Goal: Task Accomplishment & Management: Manage account settings

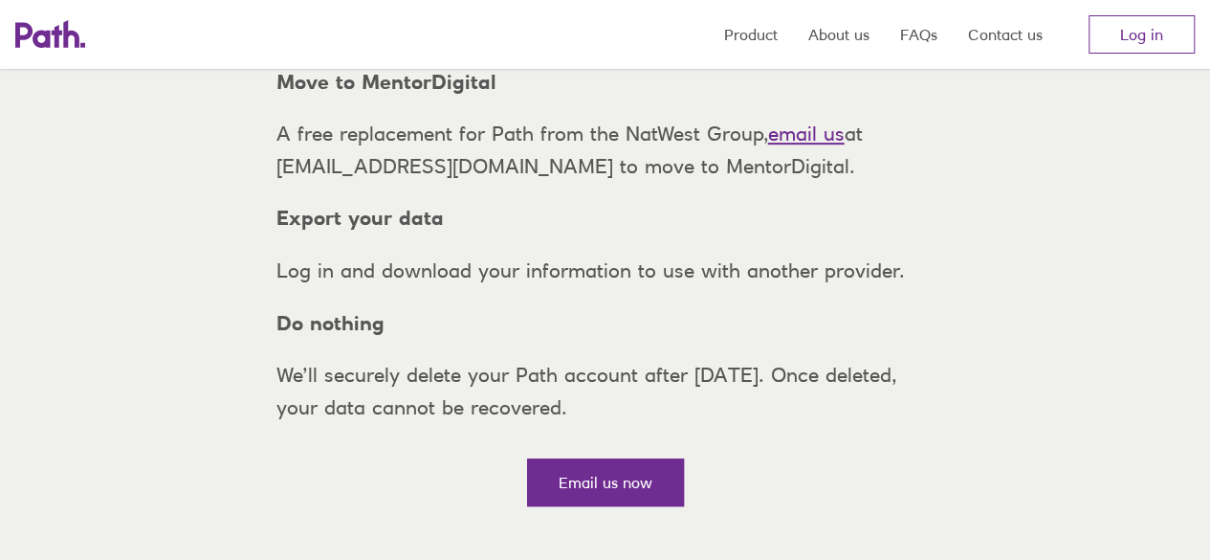
scroll to position [333, 0]
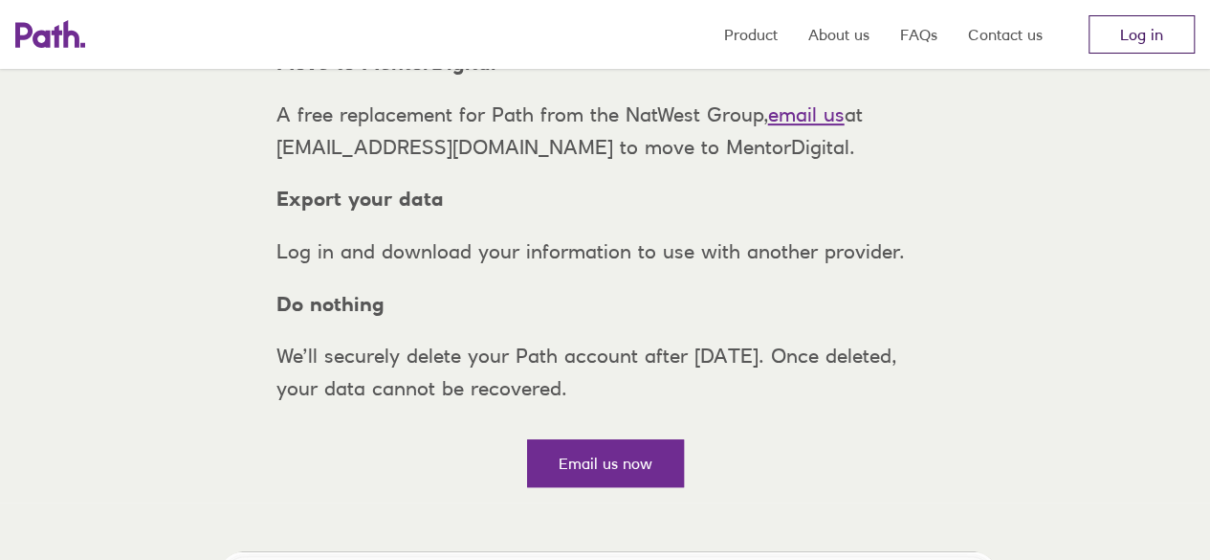
click at [1141, 45] on link "Log in" at bounding box center [1142, 34] width 106 height 38
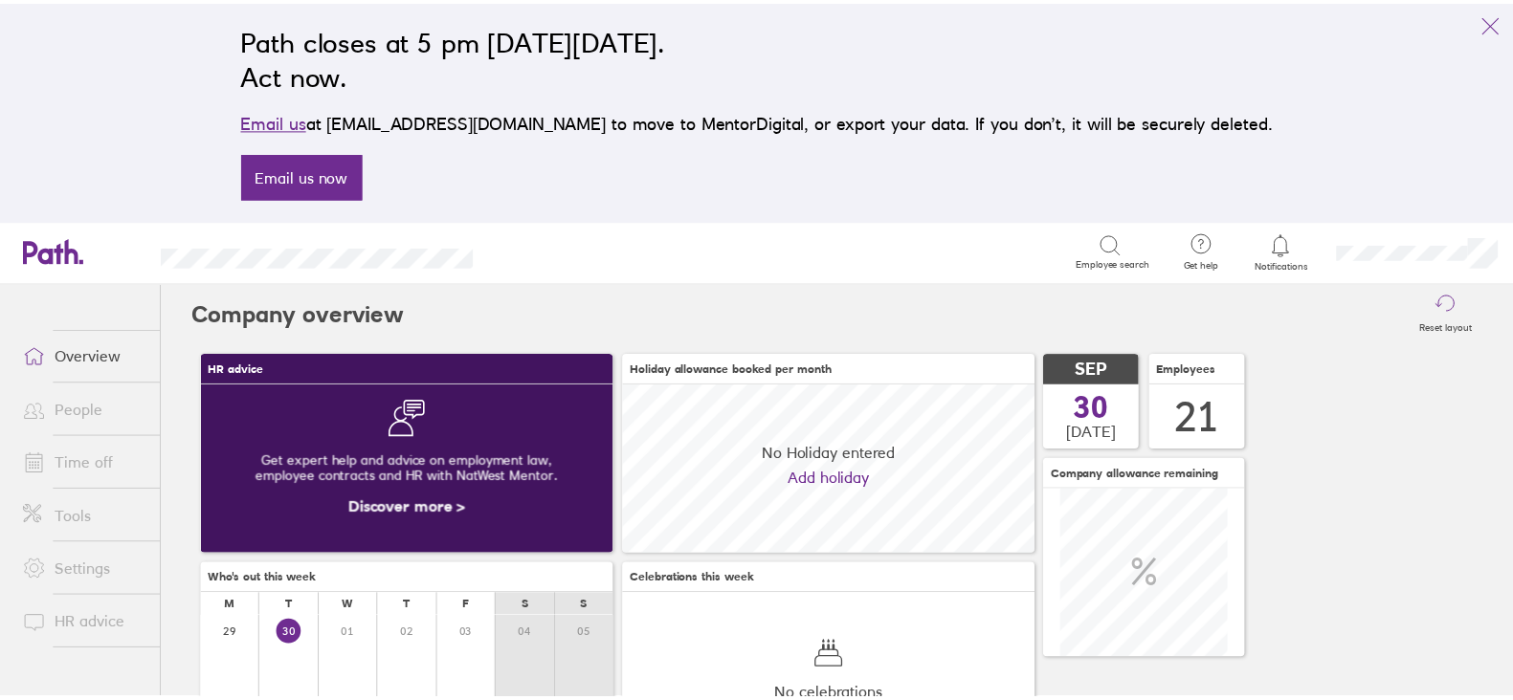
scroll to position [169, 416]
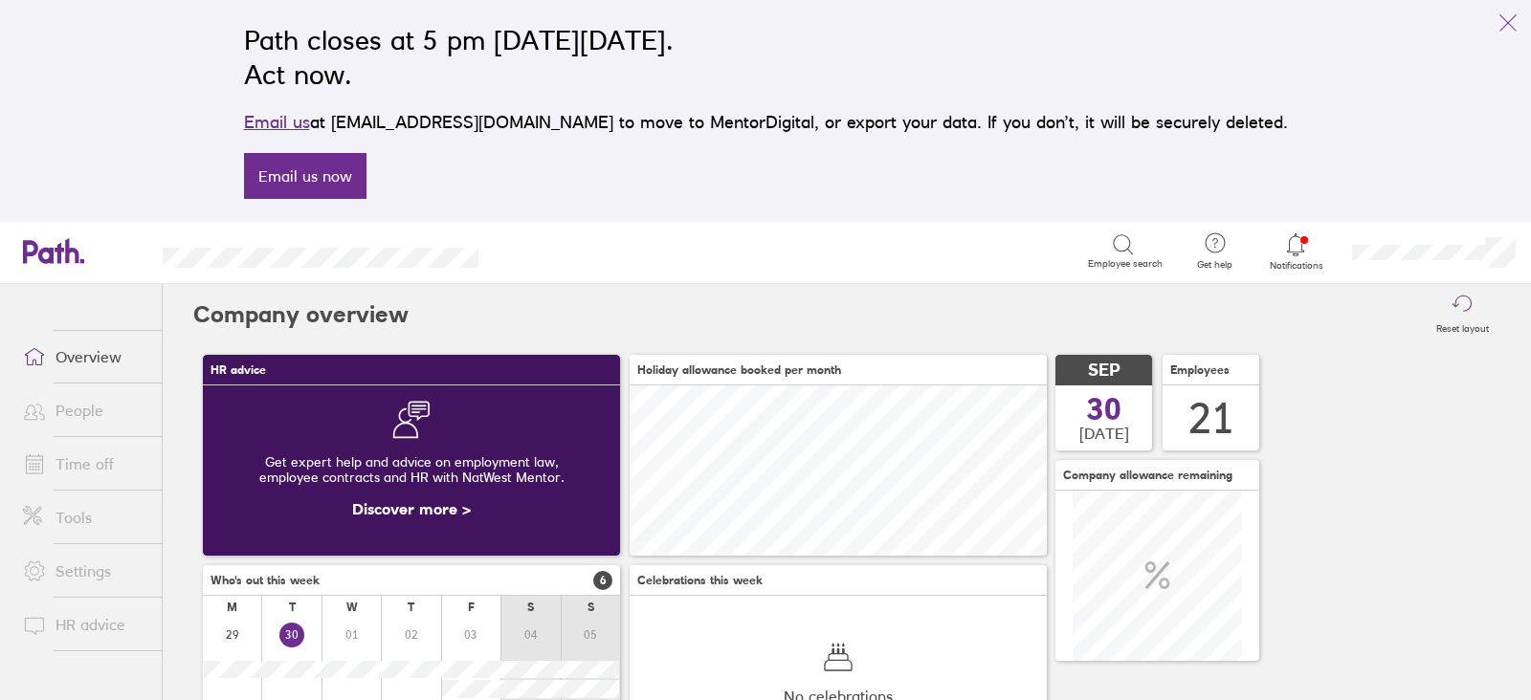
click at [66, 457] on link "Time off" at bounding box center [85, 464] width 154 height 38
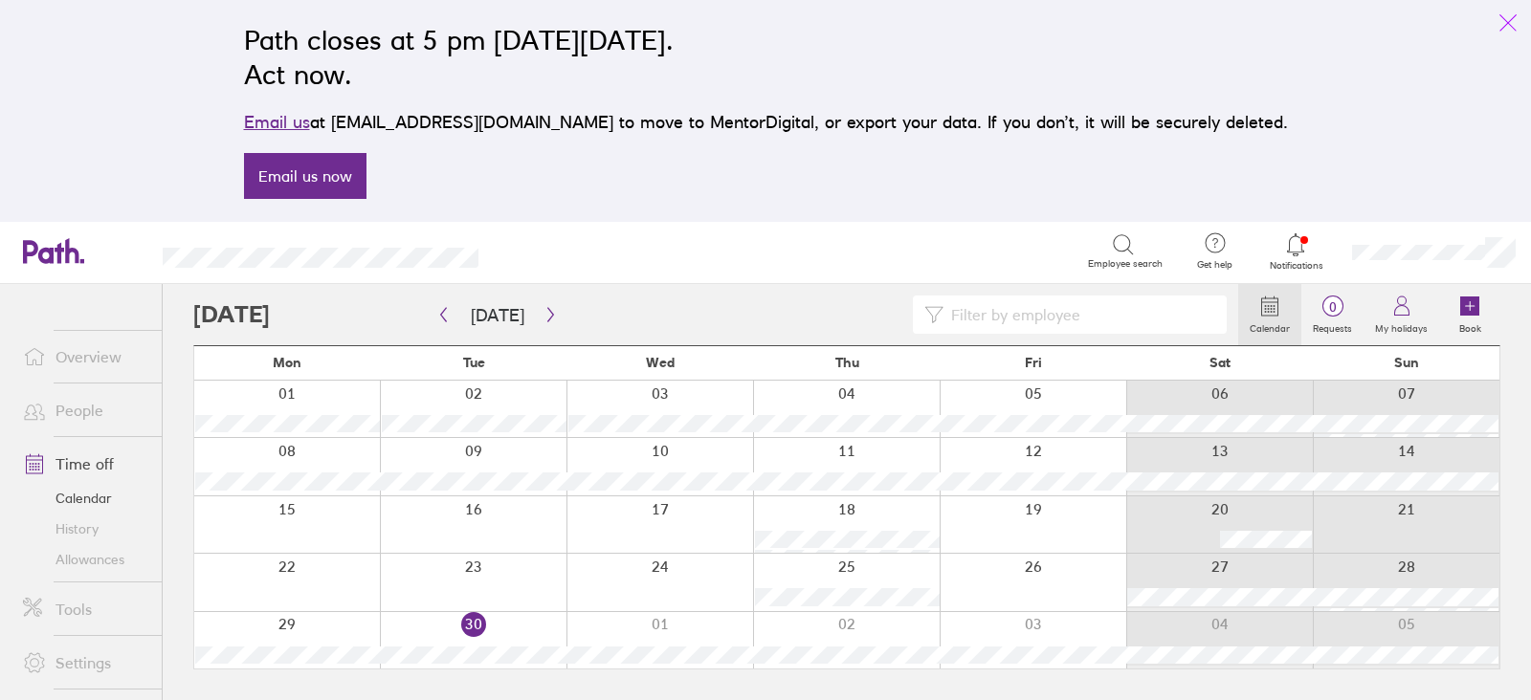
click at [1497, 20] on icon "link" at bounding box center [1508, 22] width 23 height 23
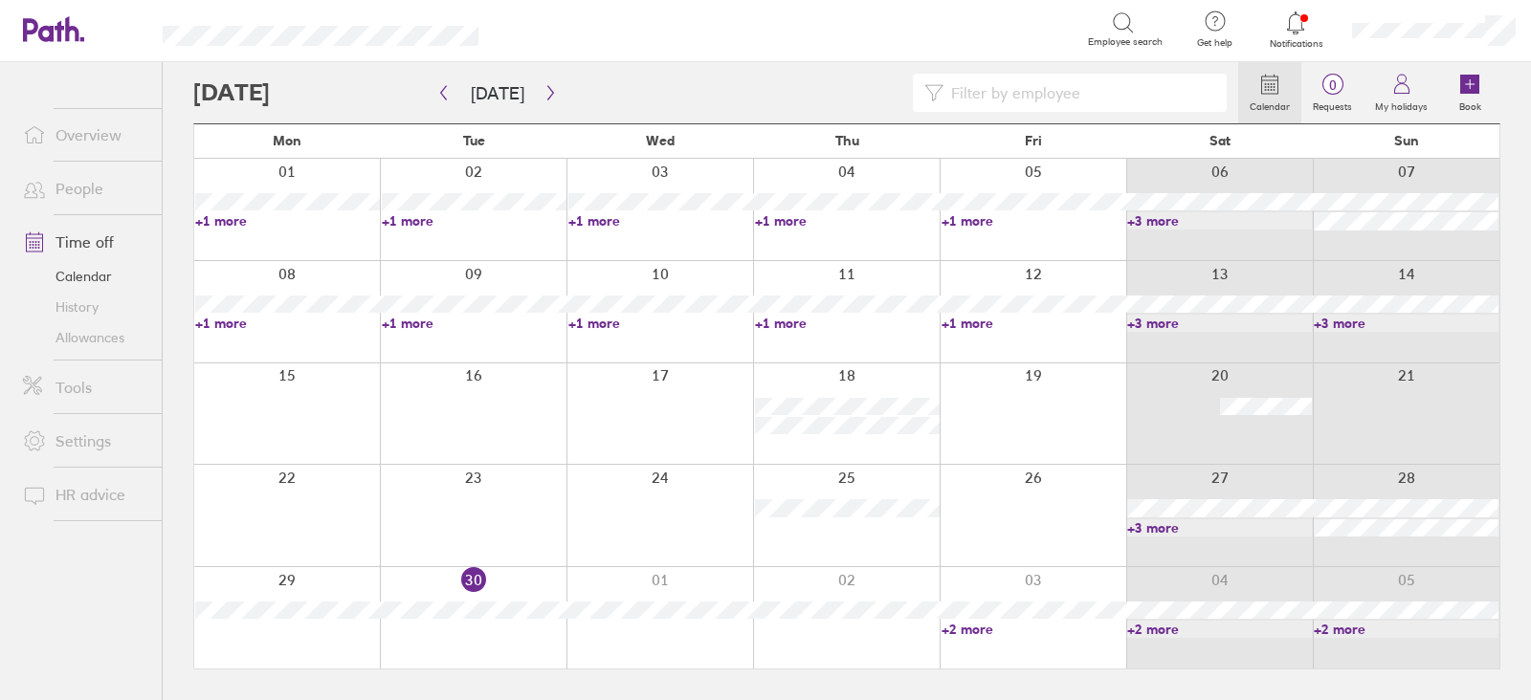
click at [1061, 628] on link "+2 more" at bounding box center [1034, 629] width 185 height 17
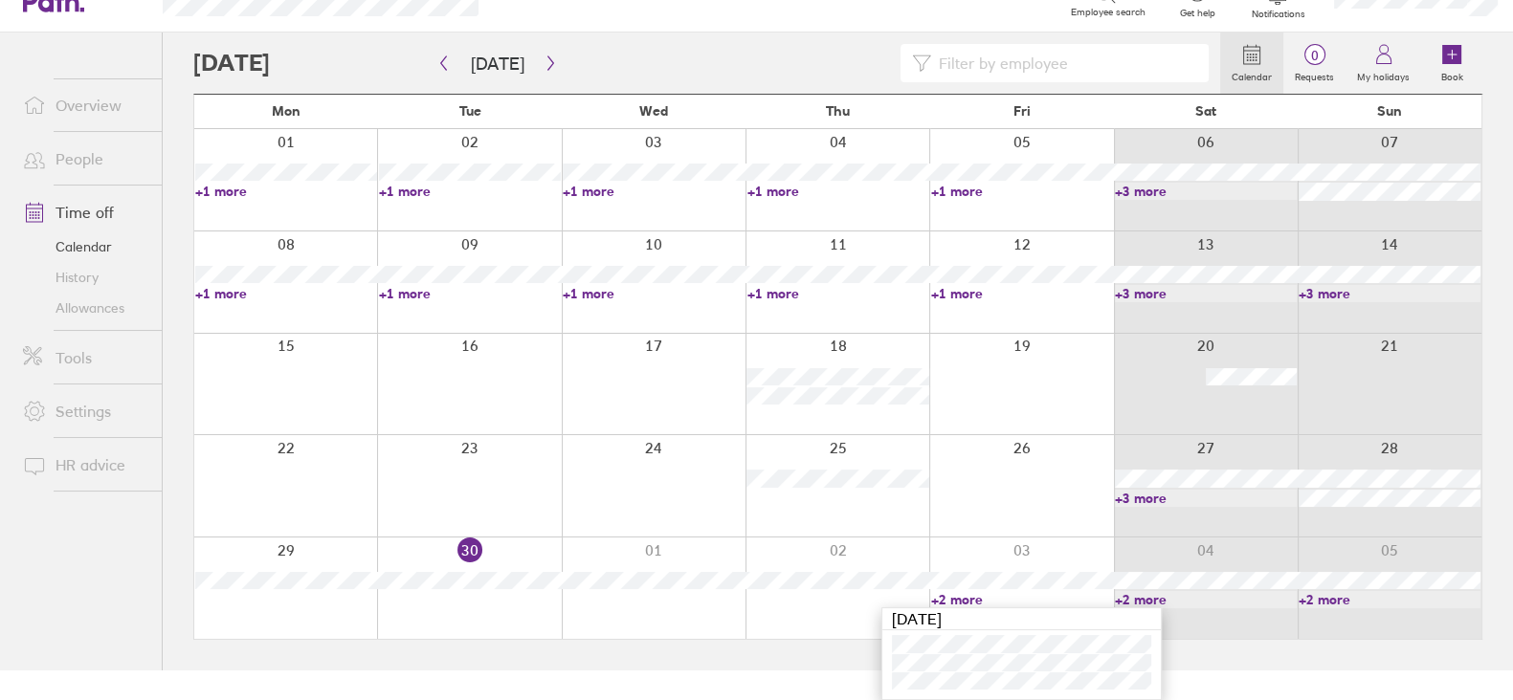
click at [1208, 591] on link "+2 more" at bounding box center [1206, 599] width 182 height 17
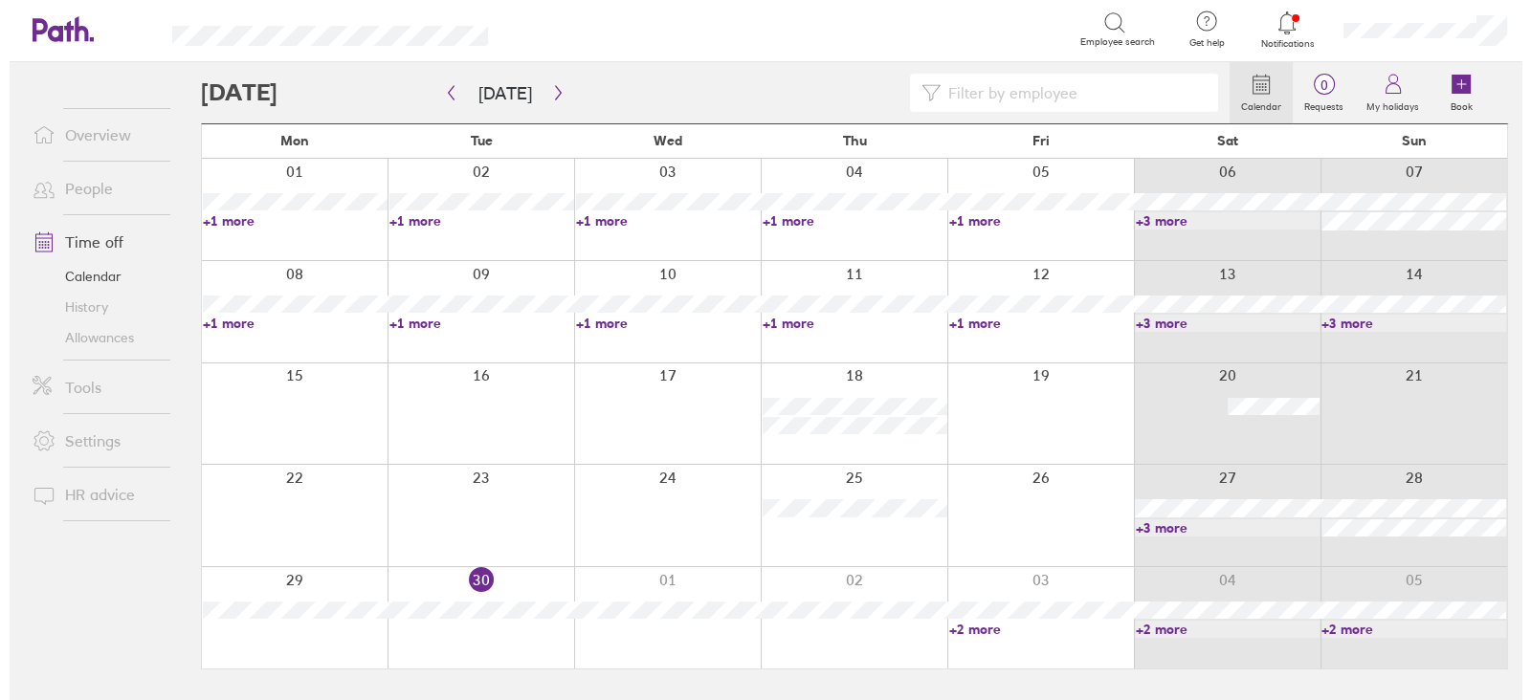
scroll to position [0, 0]
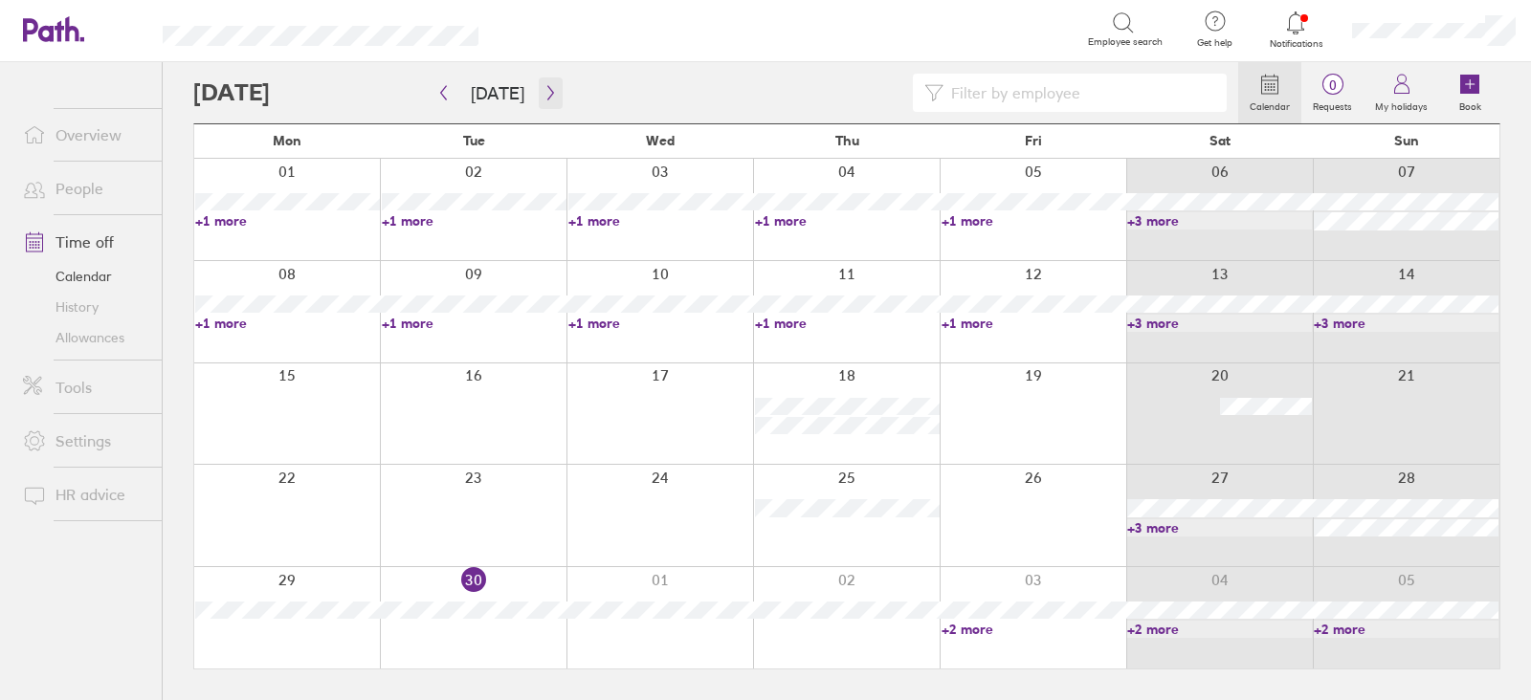
click at [547, 106] on button "button" at bounding box center [551, 94] width 24 height 32
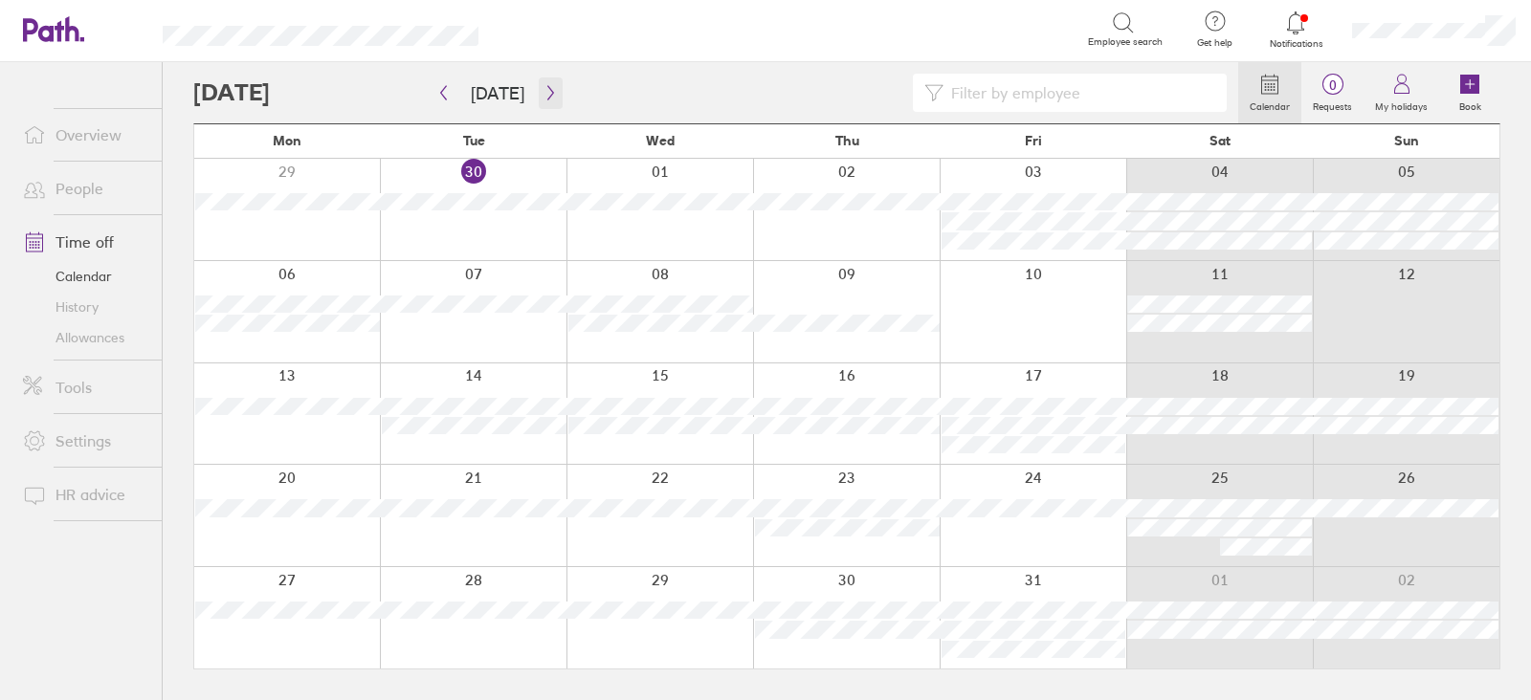
click at [546, 96] on icon "button" at bounding box center [551, 92] width 14 height 15
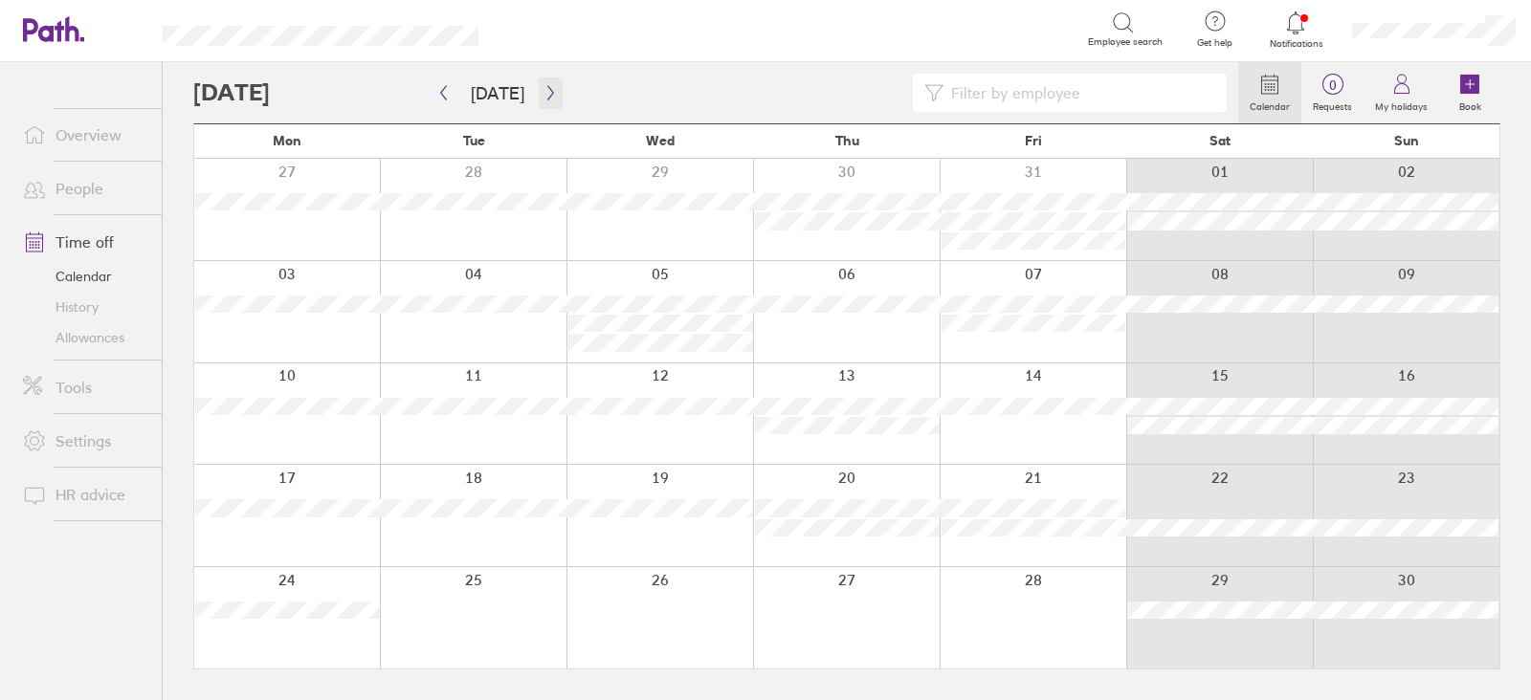
click at [547, 91] on icon "button" at bounding box center [550, 93] width 6 height 14
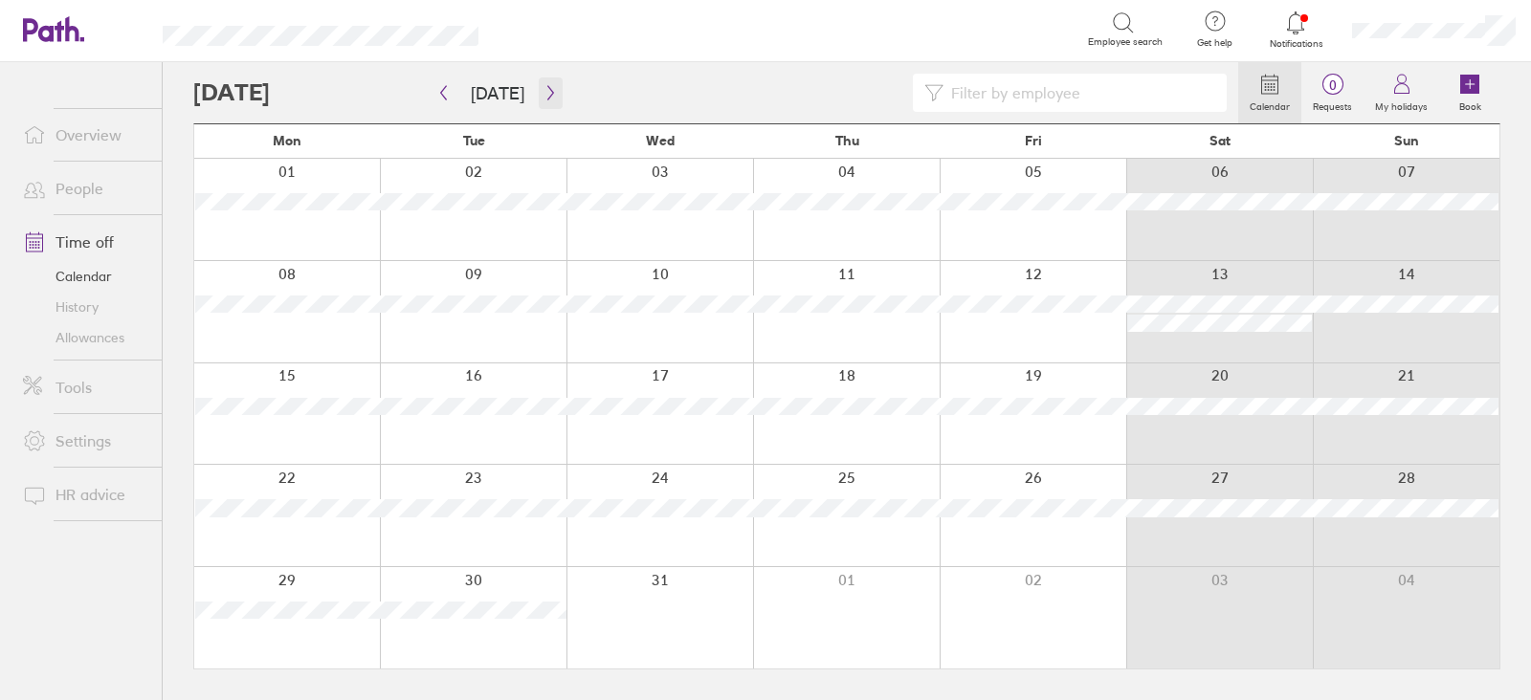
click at [547, 95] on icon "button" at bounding box center [550, 93] width 6 height 14
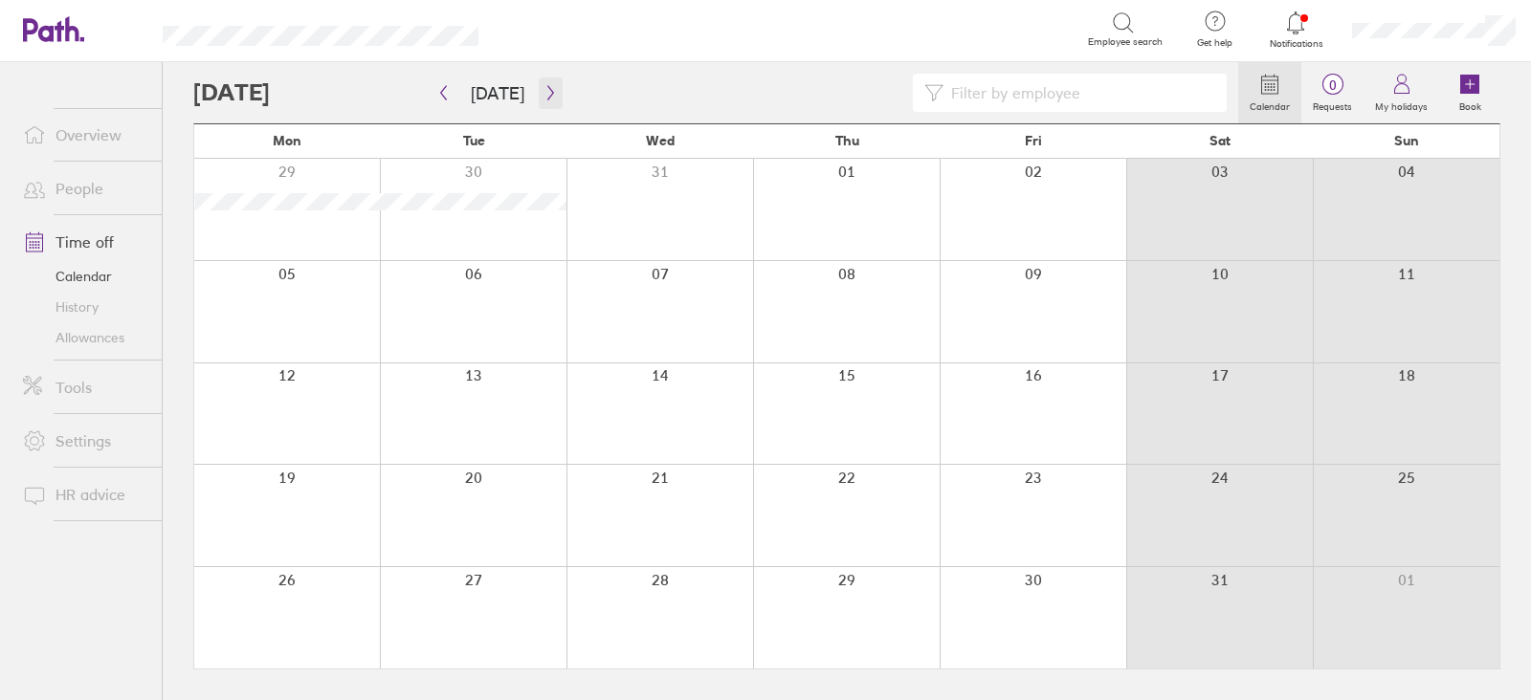
click at [547, 99] on icon "button" at bounding box center [550, 93] width 6 height 14
click at [544, 105] on button "button" at bounding box center [551, 94] width 24 height 32
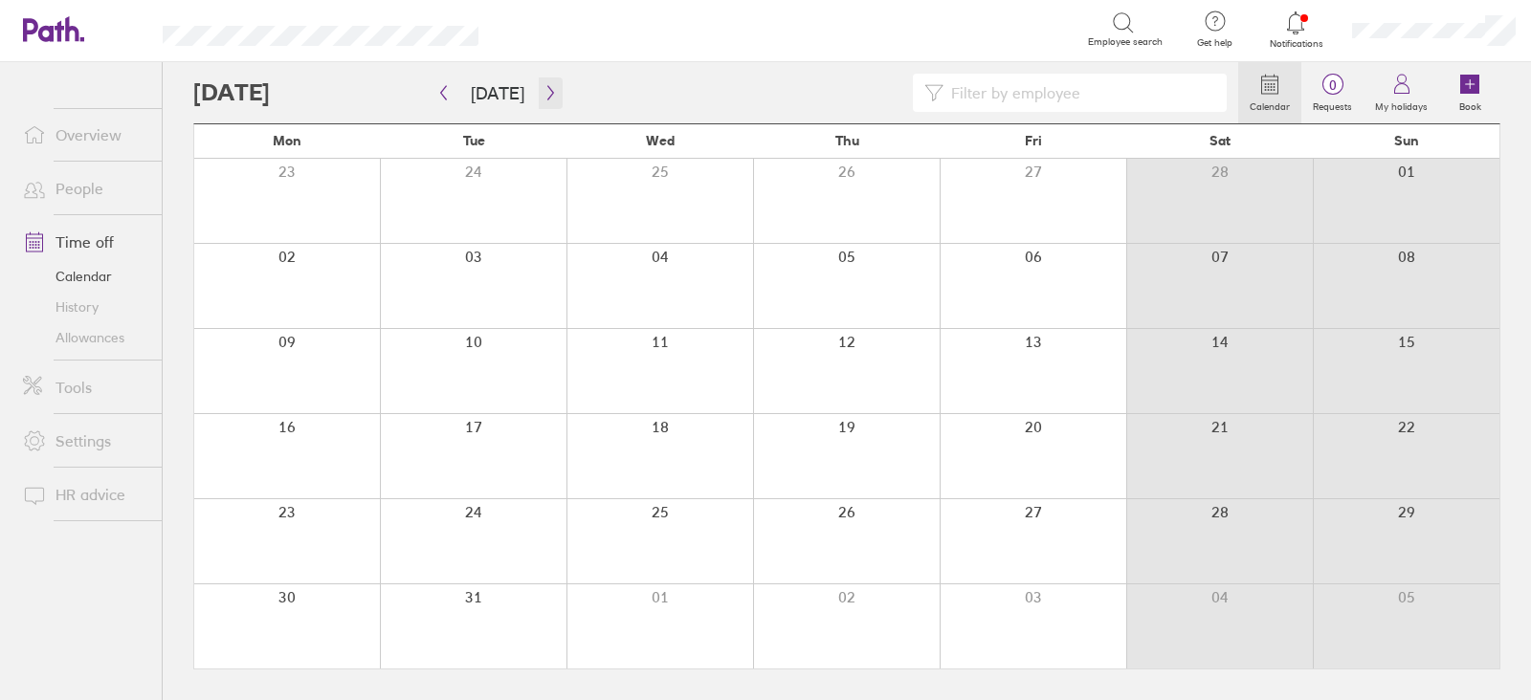
click at [544, 105] on button "button" at bounding box center [551, 94] width 24 height 32
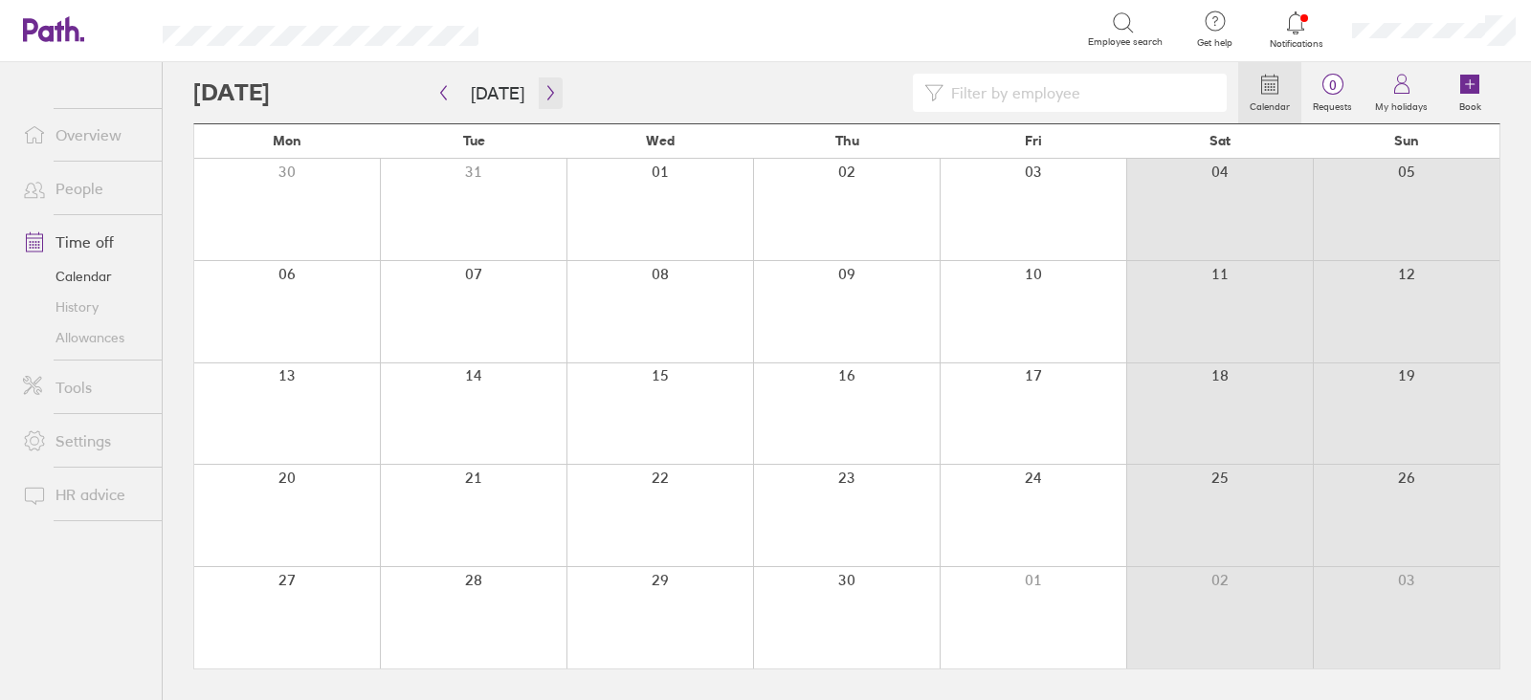
click at [544, 105] on button "button" at bounding box center [551, 94] width 24 height 32
click at [541, 104] on button "button" at bounding box center [551, 94] width 24 height 32
click at [539, 103] on button "button" at bounding box center [551, 94] width 24 height 32
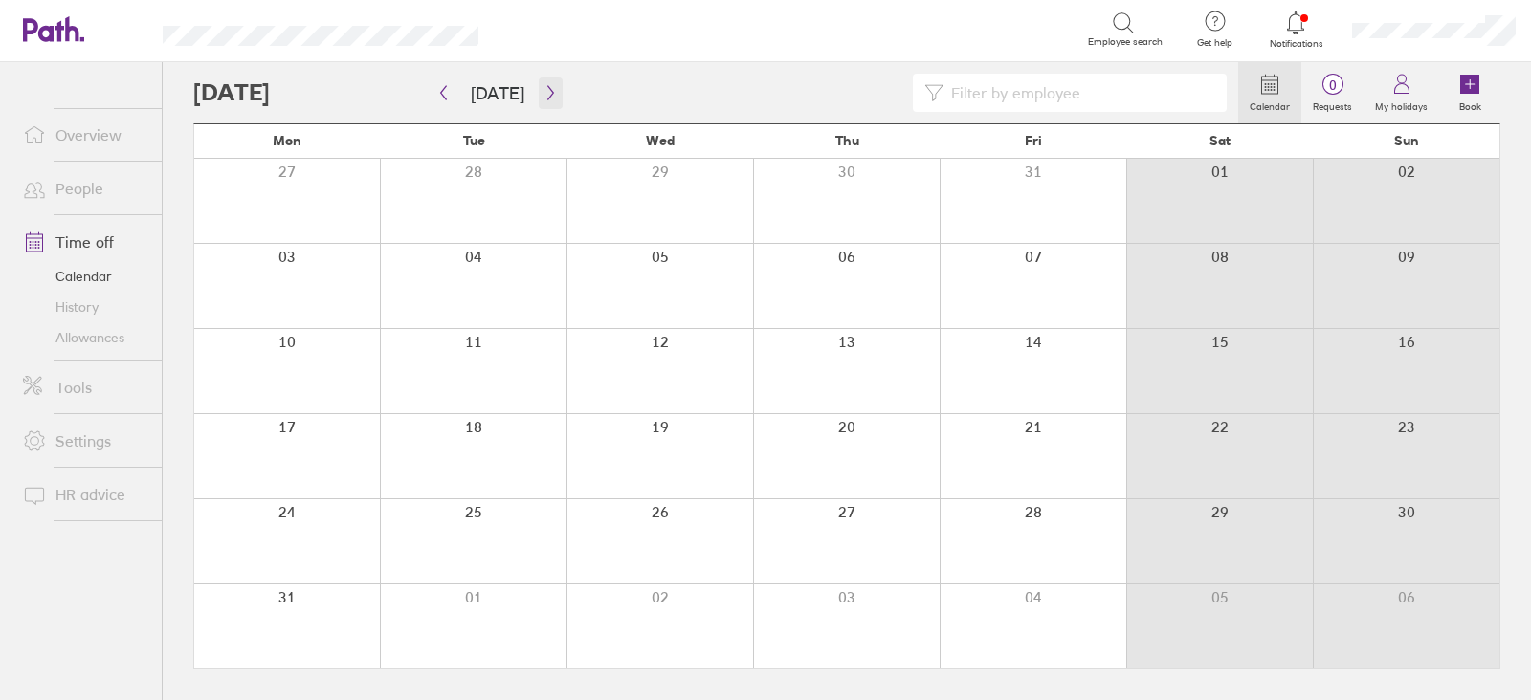
click at [539, 103] on button "button" at bounding box center [551, 94] width 24 height 32
